Goal: Find specific page/section: Find specific page/section

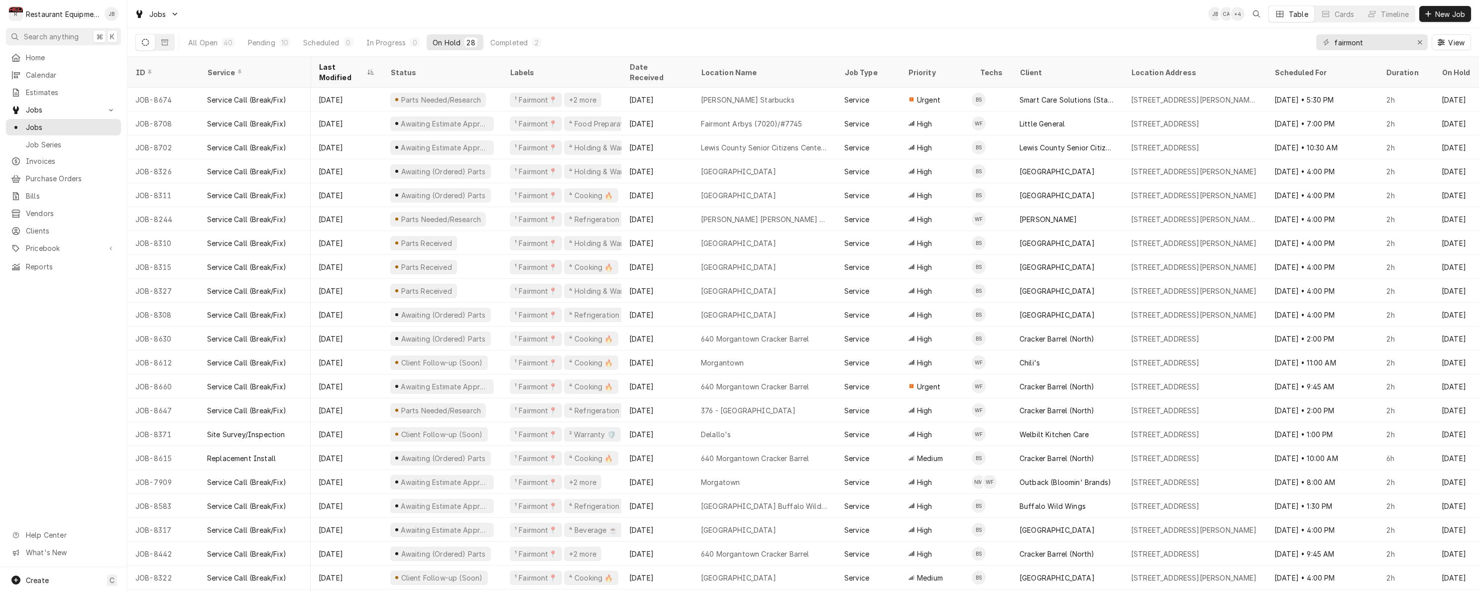
scroll to position [0, 2]
click at [1423, 44] on div "Erase input" at bounding box center [1420, 42] width 10 height 10
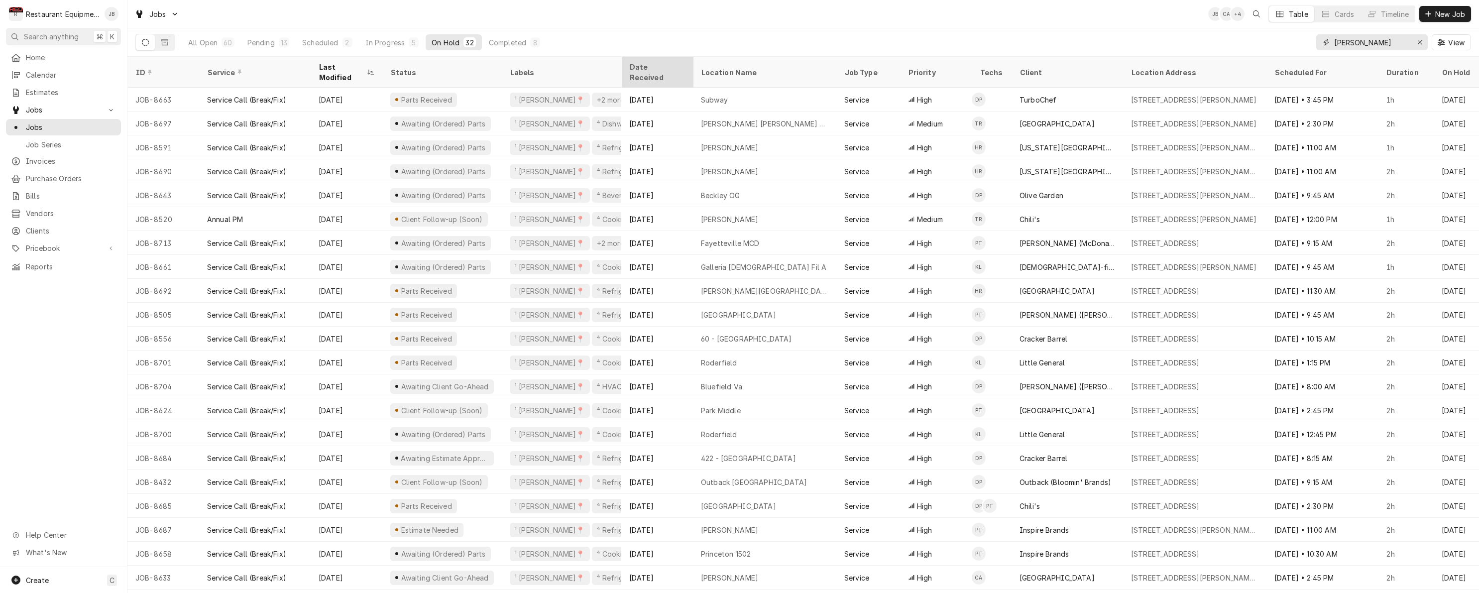
type input "beckley"
click at [648, 64] on div "Date Received" at bounding box center [656, 72] width 54 height 21
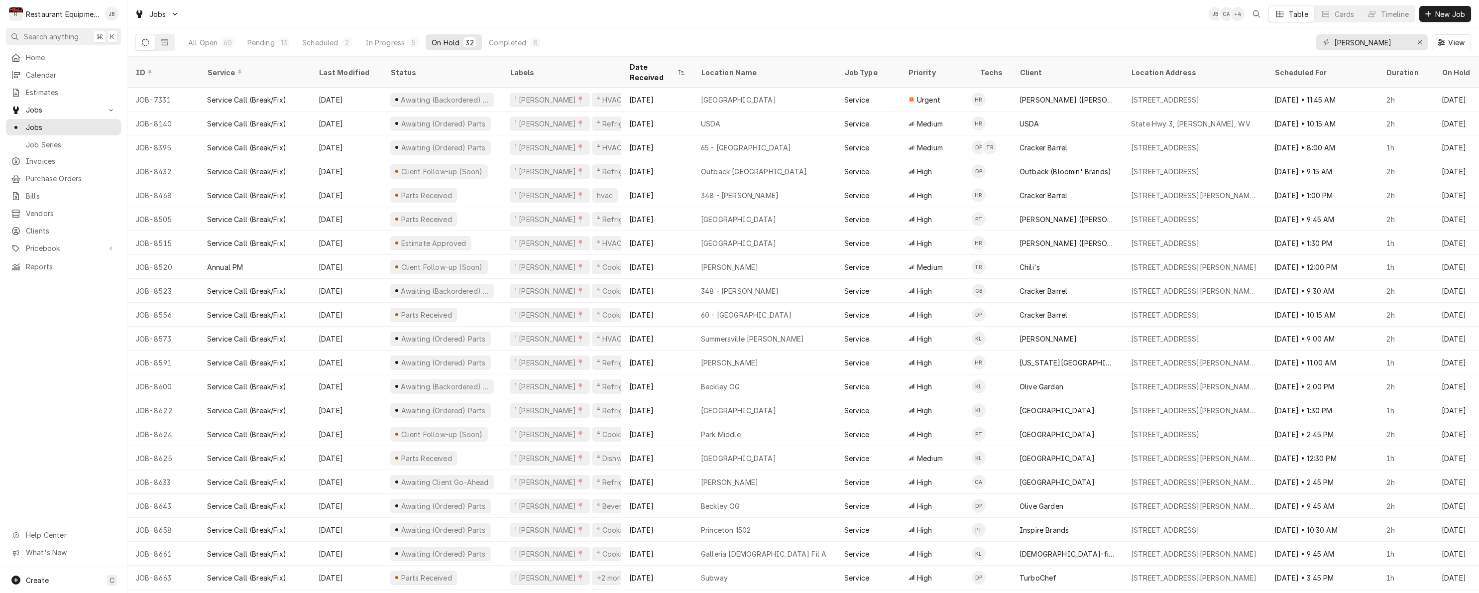
click at [648, 64] on div "Date Received" at bounding box center [652, 72] width 46 height 21
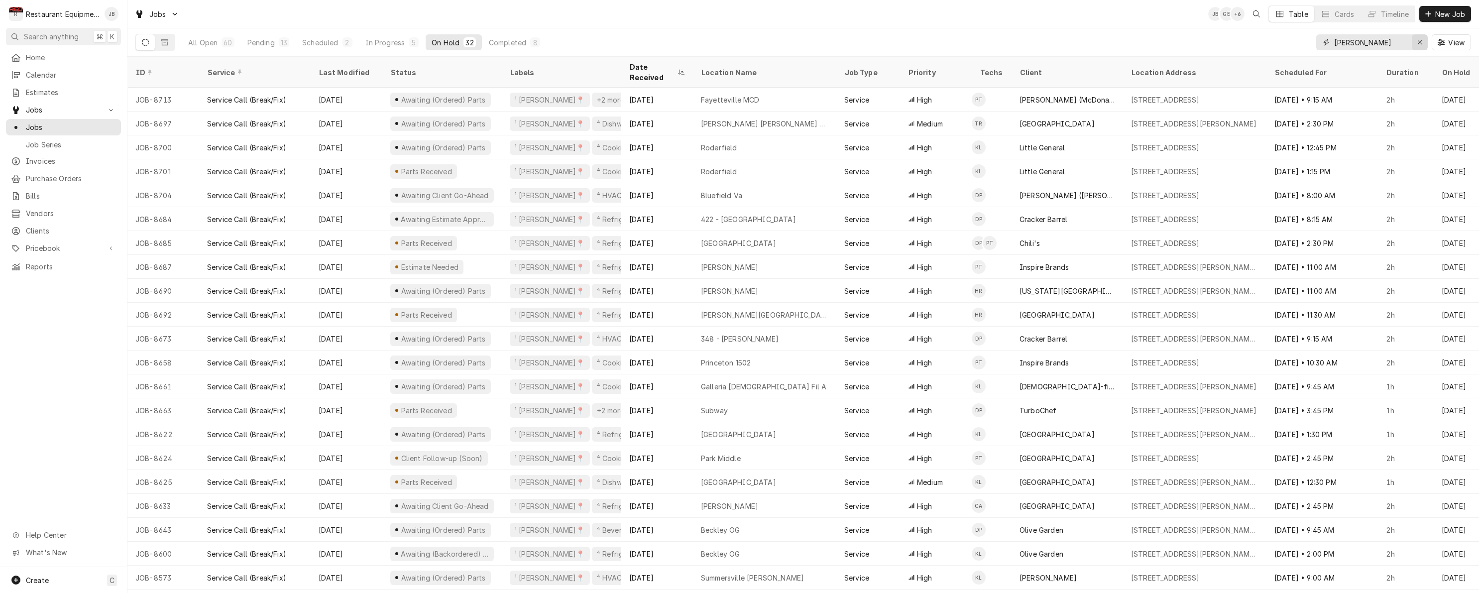
click at [1420, 42] on icon "Erase input" at bounding box center [1420, 42] width 4 height 4
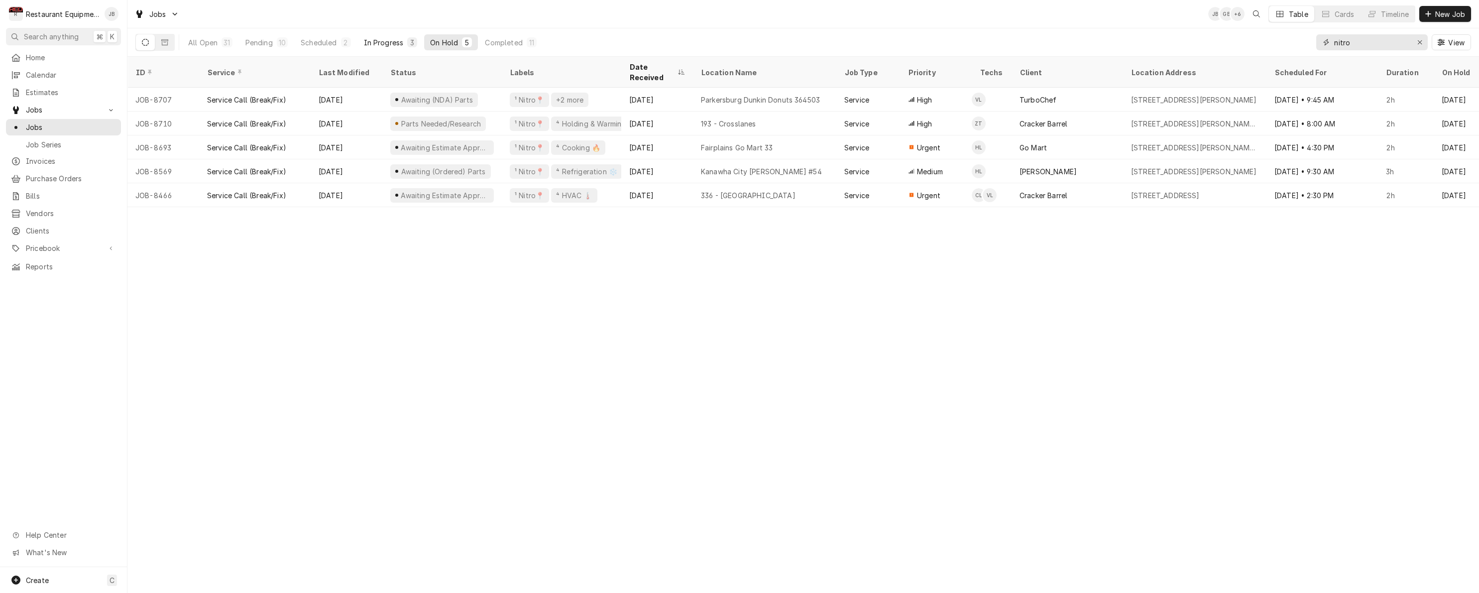
type input "nitro"
click at [387, 43] on div "In Progress" at bounding box center [384, 42] width 40 height 10
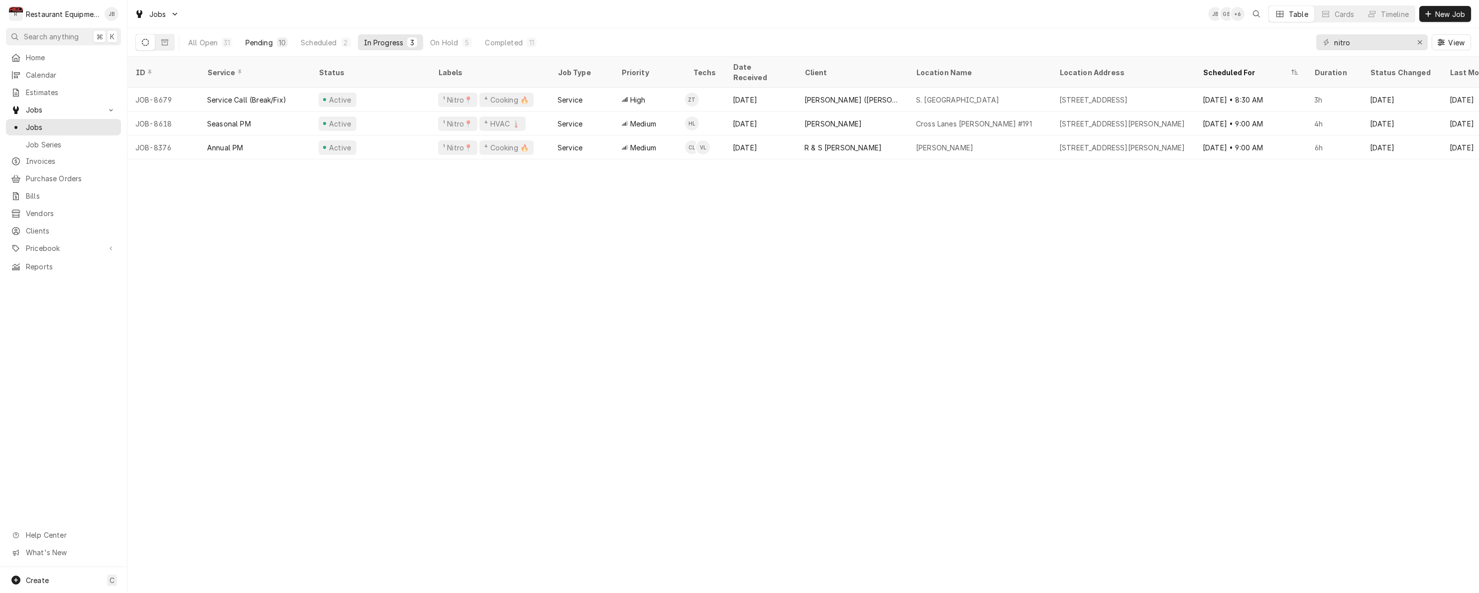
click at [253, 42] on div "Pending" at bounding box center [258, 42] width 27 height 10
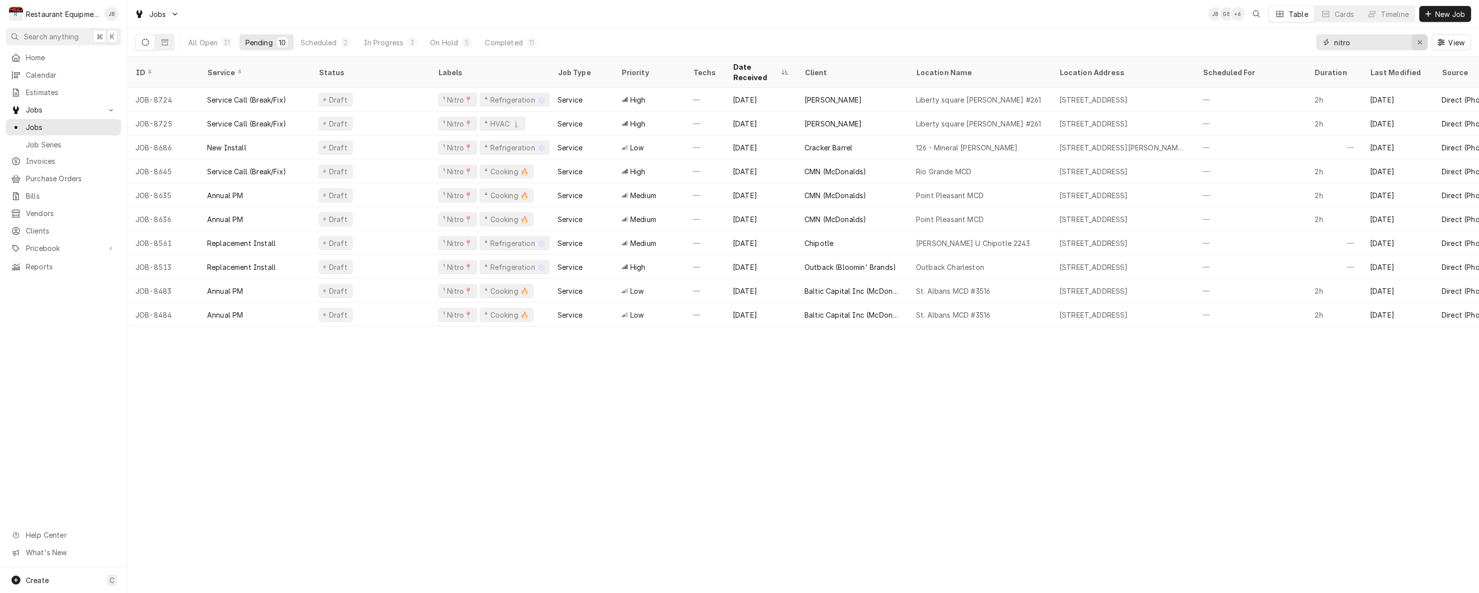
click at [1421, 37] on div "Erase input" at bounding box center [1420, 42] width 10 height 10
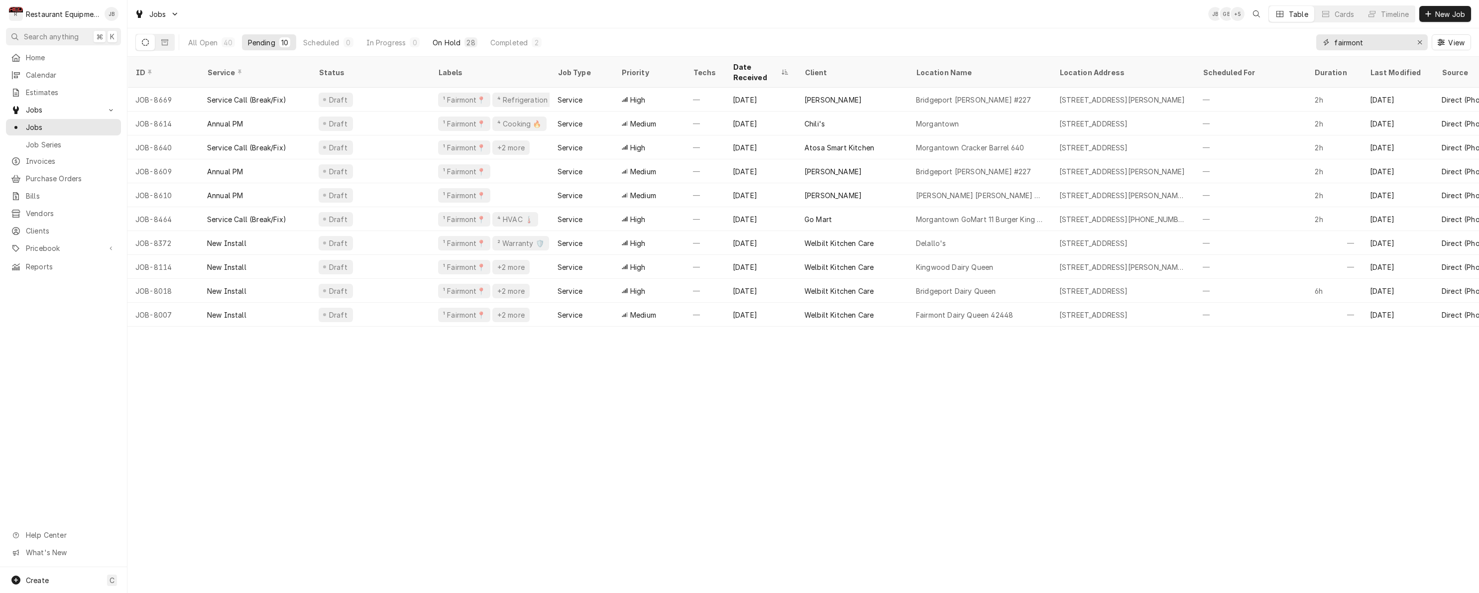
type input "fairmont"
click at [446, 40] on div "On Hold" at bounding box center [447, 42] width 28 height 10
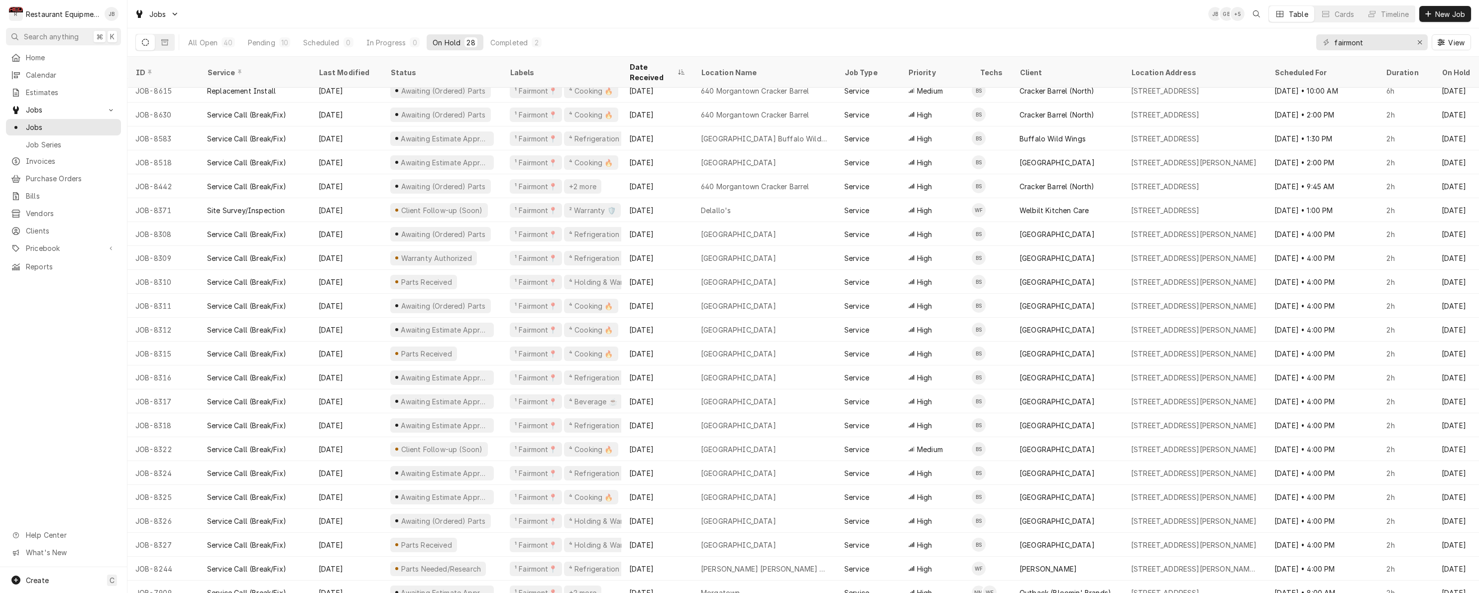
scroll to position [152, 0]
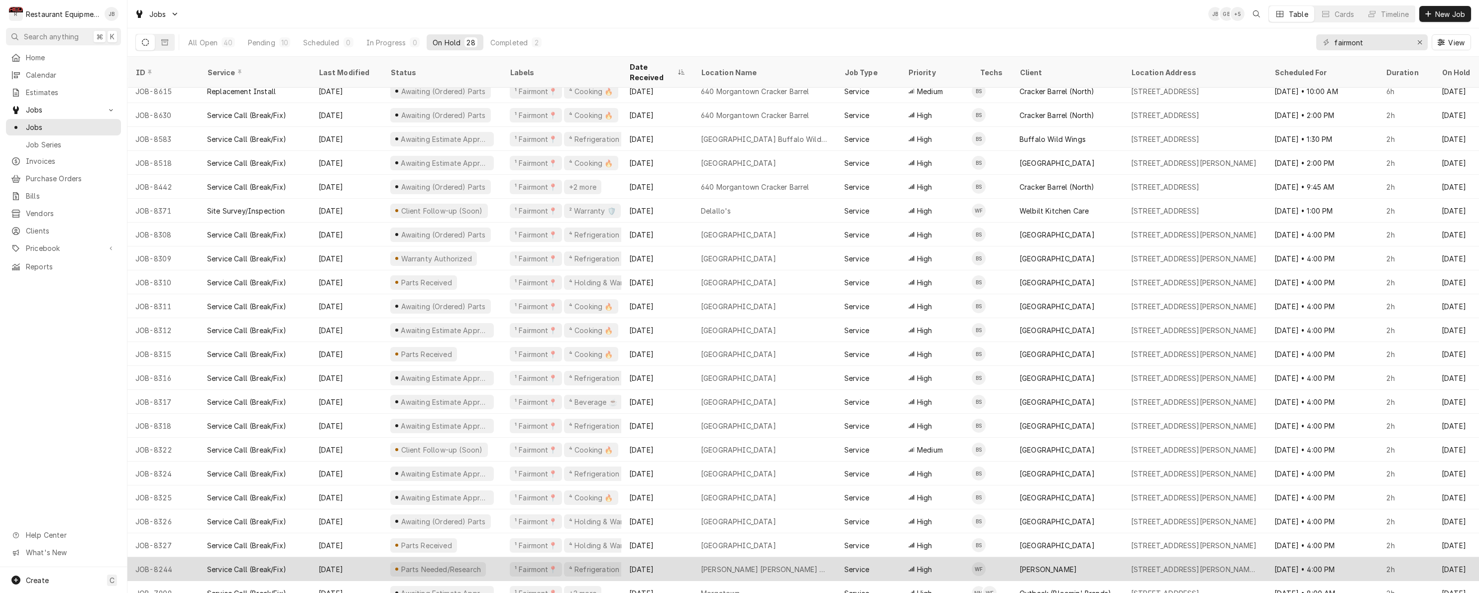
click at [730, 564] on div "[PERSON_NAME] [PERSON_NAME] #349" at bounding box center [764, 569] width 127 height 10
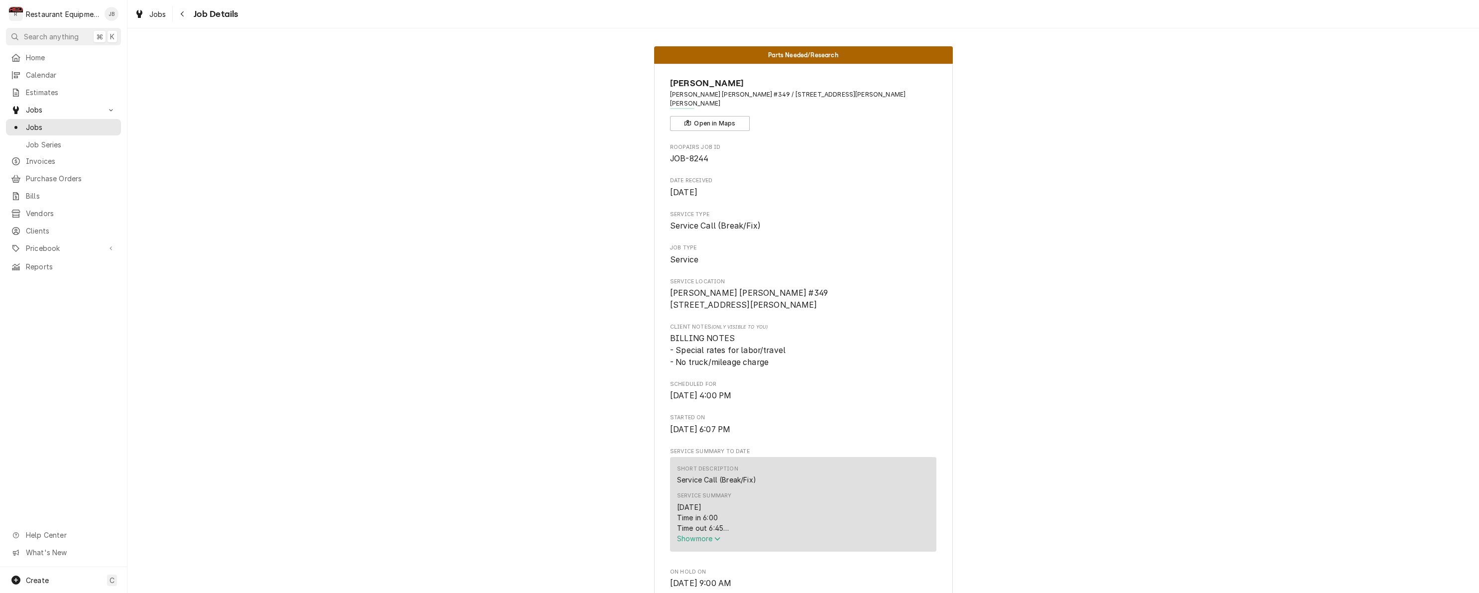
click at [706, 534] on span "Show more" at bounding box center [699, 538] width 44 height 8
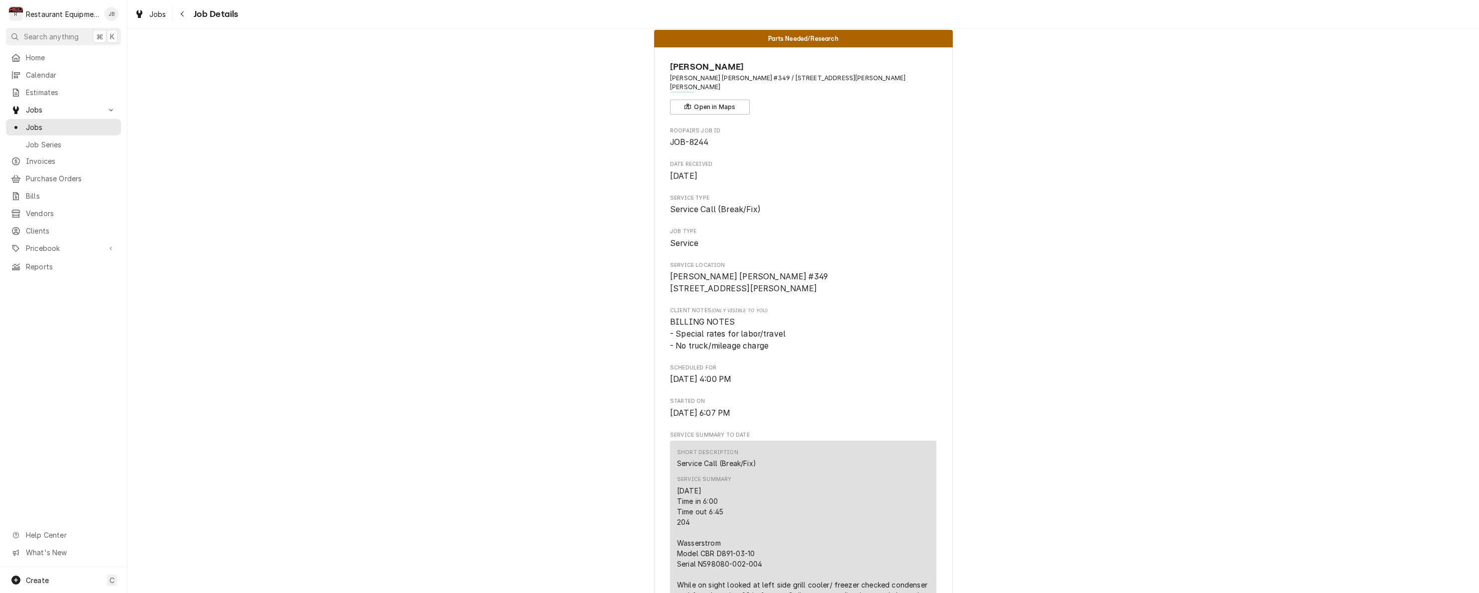
scroll to position [22, 0]
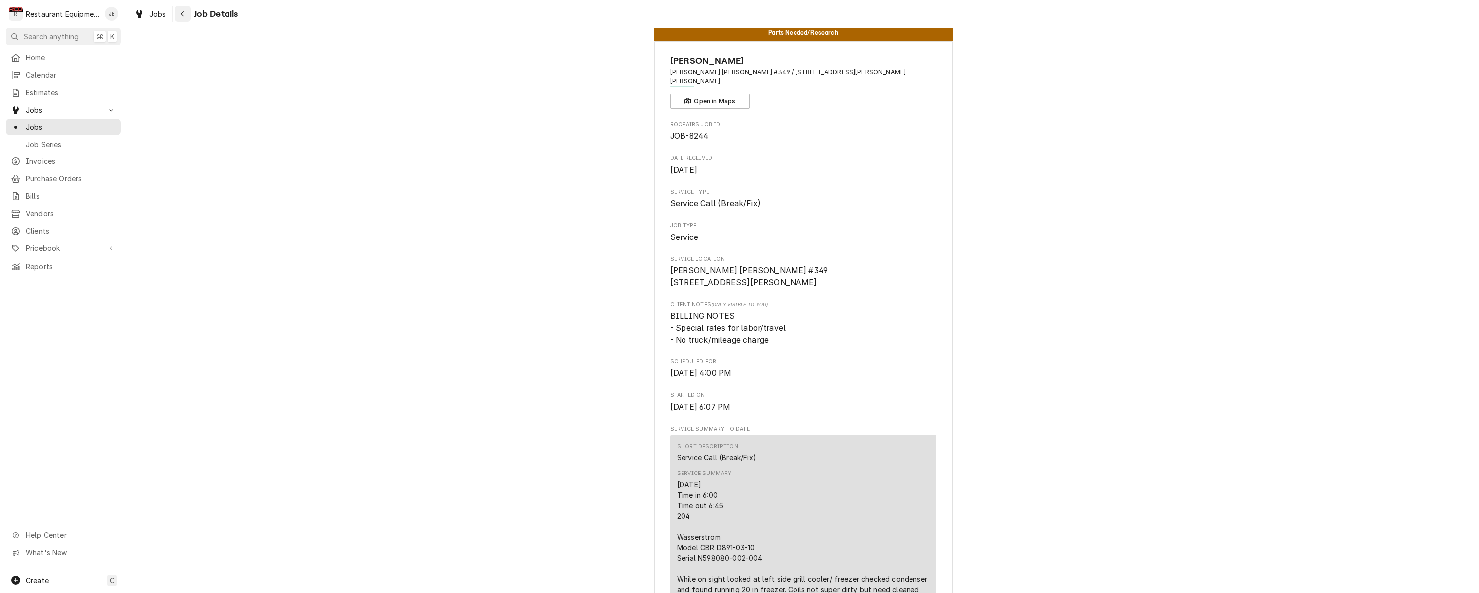
click at [187, 16] on div "Navigate back" at bounding box center [183, 14] width 10 height 10
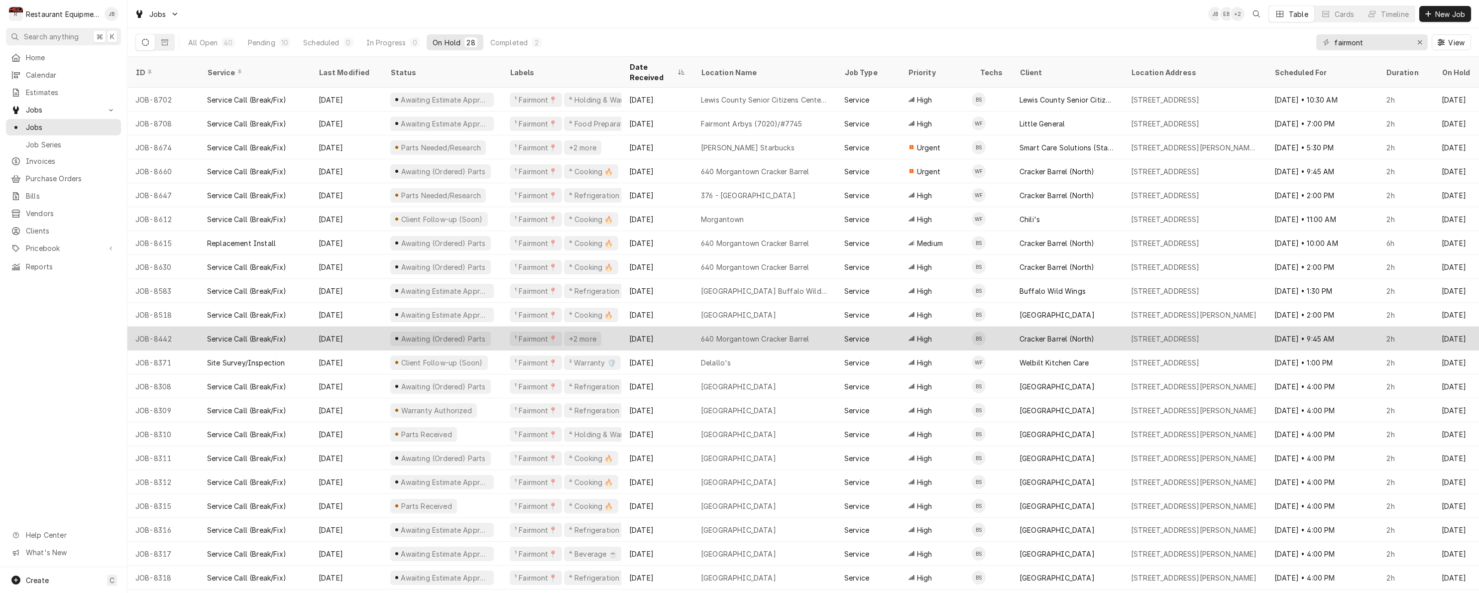
click at [676, 327] on div "[DATE]" at bounding box center [657, 339] width 72 height 24
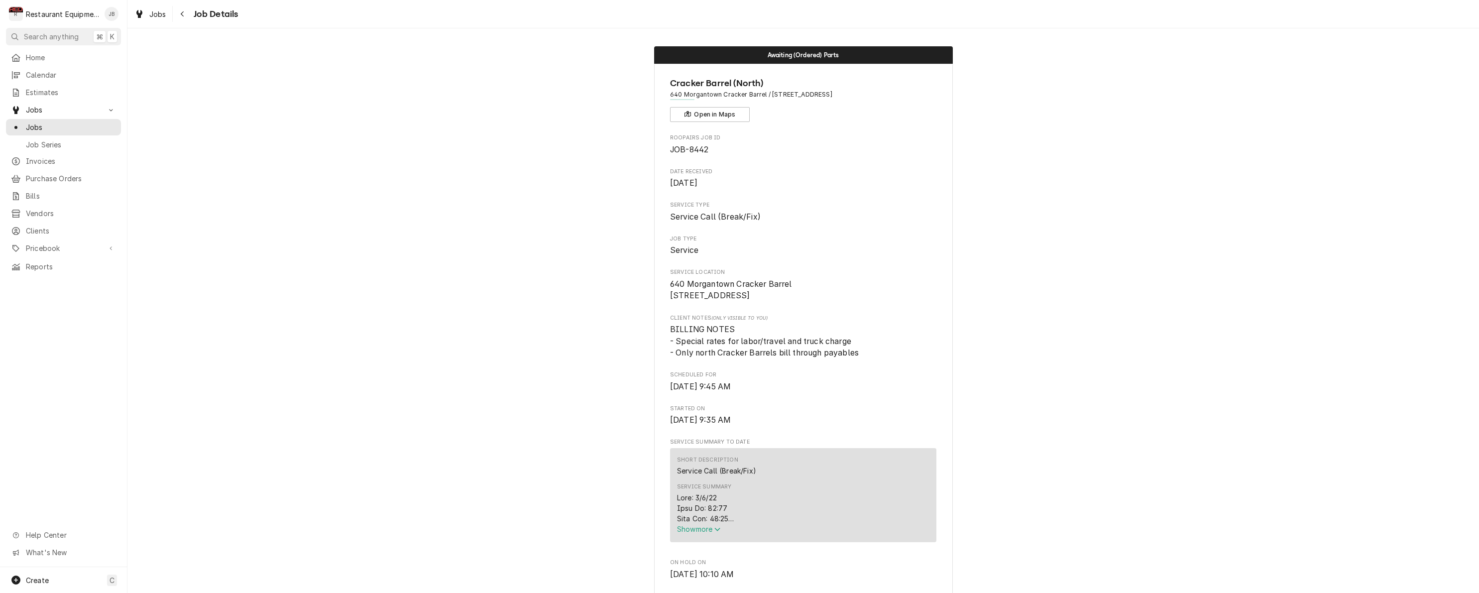
click at [696, 533] on span "Show more" at bounding box center [699, 529] width 44 height 8
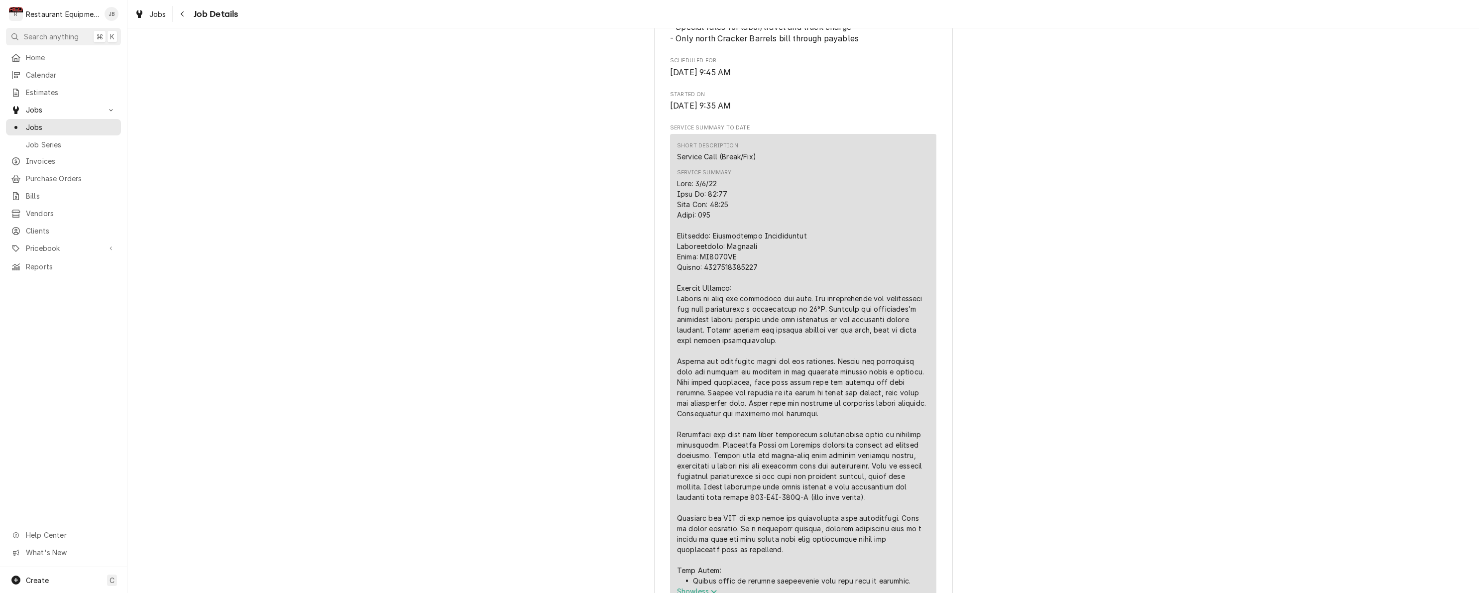
scroll to position [363, 0]
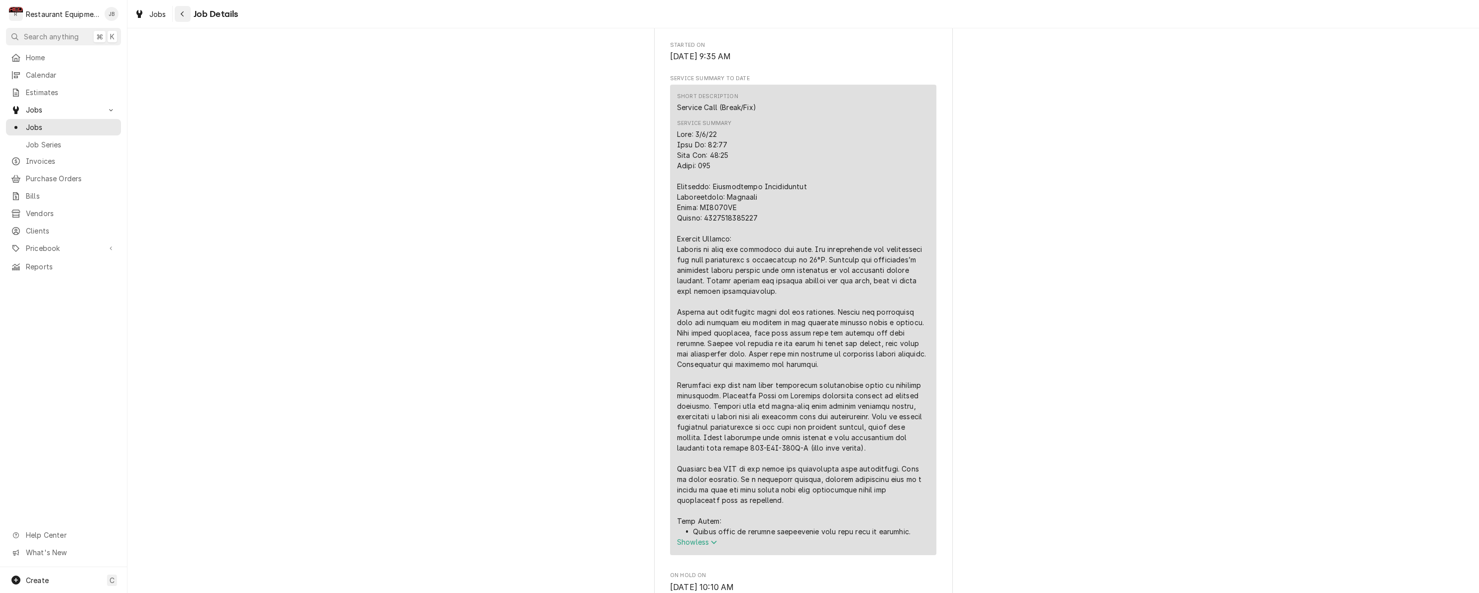
click at [181, 13] on icon "Navigate back" at bounding box center [182, 13] width 4 height 7
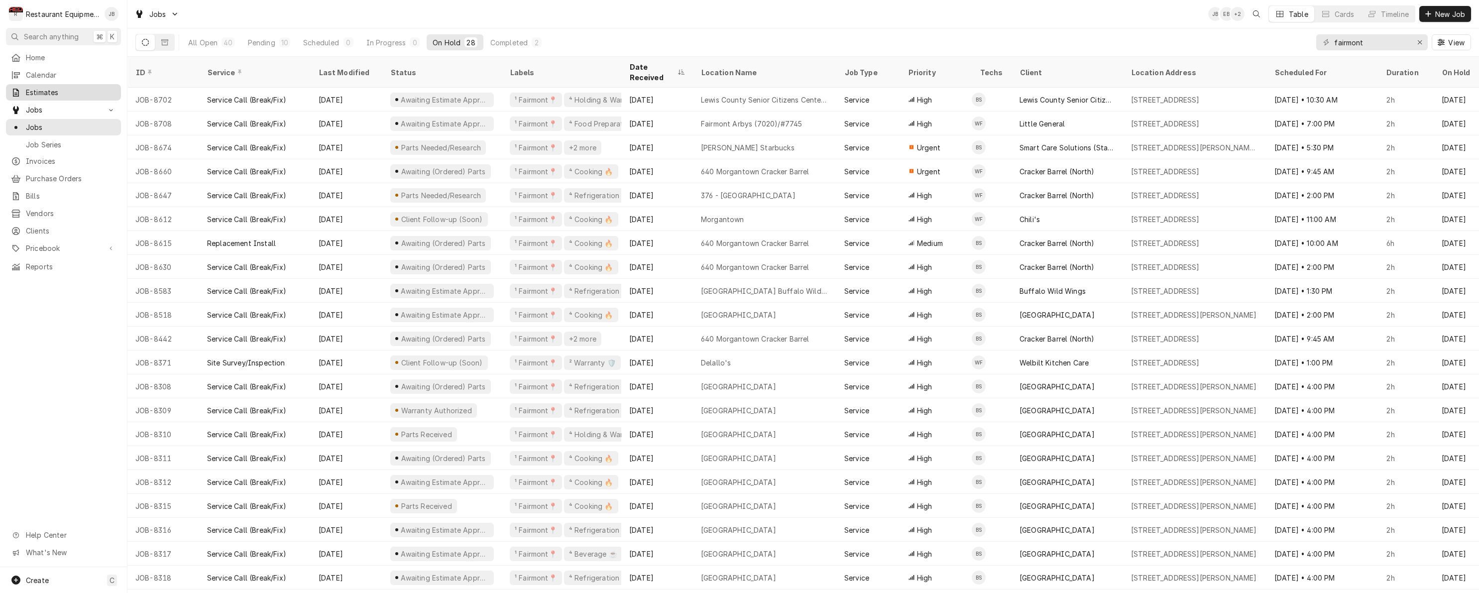
click at [29, 87] on span "Estimates" at bounding box center [71, 92] width 90 height 10
